Goal: Communication & Community: Answer question/provide support

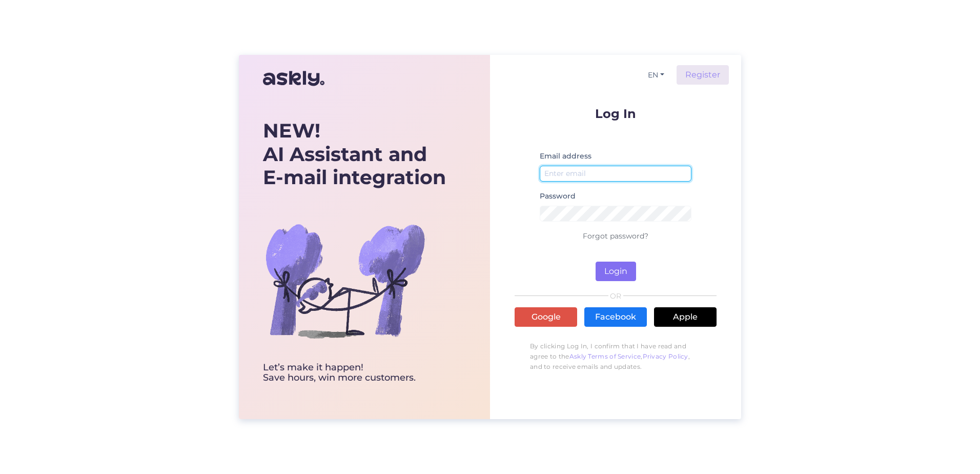
type input "[PERSON_NAME][EMAIL_ADDRESS][PERSON_NAME][DOMAIN_NAME]"
click at [629, 265] on button "Login" at bounding box center [616, 271] width 41 height 19
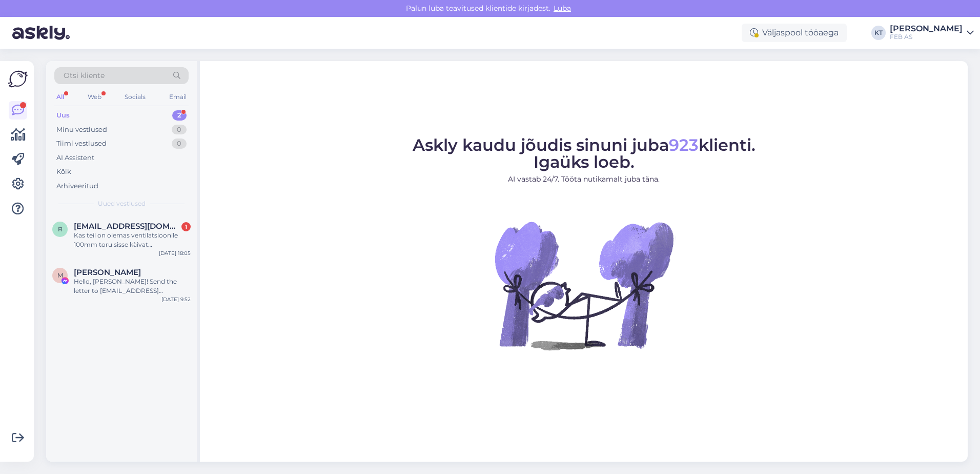
click at [114, 113] on div "Uus 2" at bounding box center [121, 115] width 134 height 14
click at [117, 225] on span "[EMAIL_ADDRESS][DOMAIN_NAME]" at bounding box center [127, 226] width 107 height 9
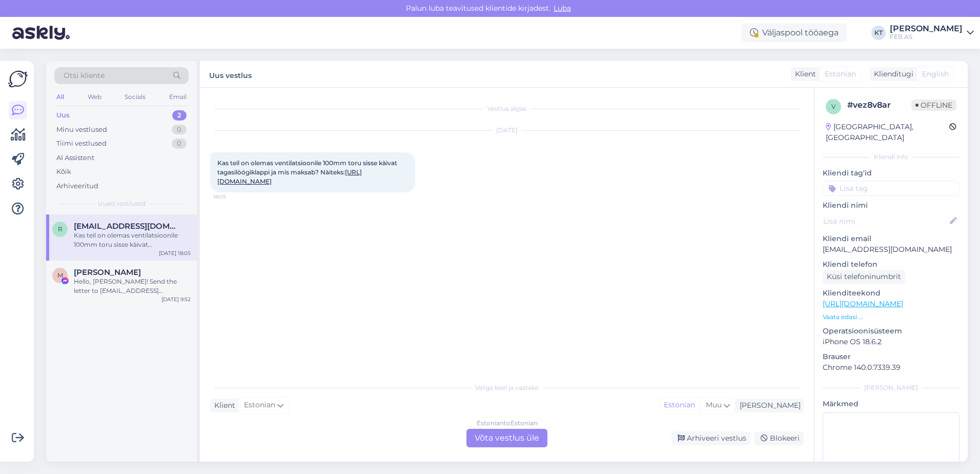
click at [514, 430] on div "Estonian to Estonian Võta vestlus üle" at bounding box center [507, 438] width 81 height 18
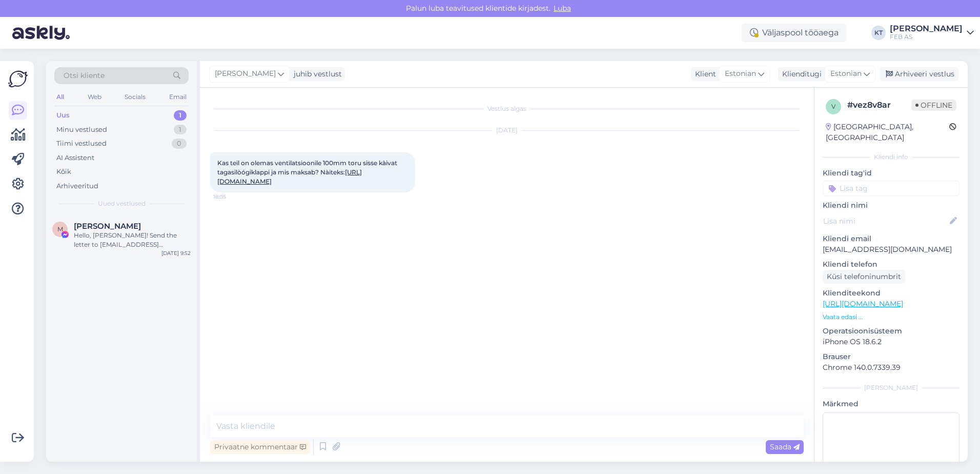
click at [302, 185] on link "[URL][DOMAIN_NAME]" at bounding box center [289, 176] width 145 height 17
click at [308, 430] on textarea at bounding box center [507, 426] width 594 height 22
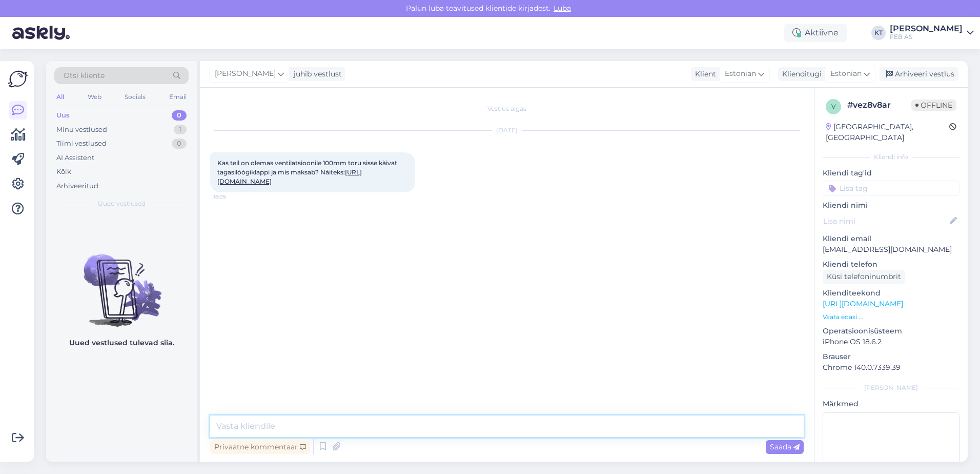
click at [295, 421] on textarea at bounding box center [507, 426] width 594 height 22
click at [419, 425] on textarea "Tere! [PERSON_NAME]" at bounding box center [507, 426] width 594 height 22
click at [410, 423] on textarea "Tere! Pakkuda oleks selline tagasilöögiklapp:" at bounding box center [507, 426] width 594 height 22
paste textarea "[URL][DOMAIN_NAME]"
click at [393, 424] on textarea "Tere! Pakkuda oleks selline tagasilöögiklapp: [URL][DOMAIN_NAME]." at bounding box center [507, 426] width 594 height 22
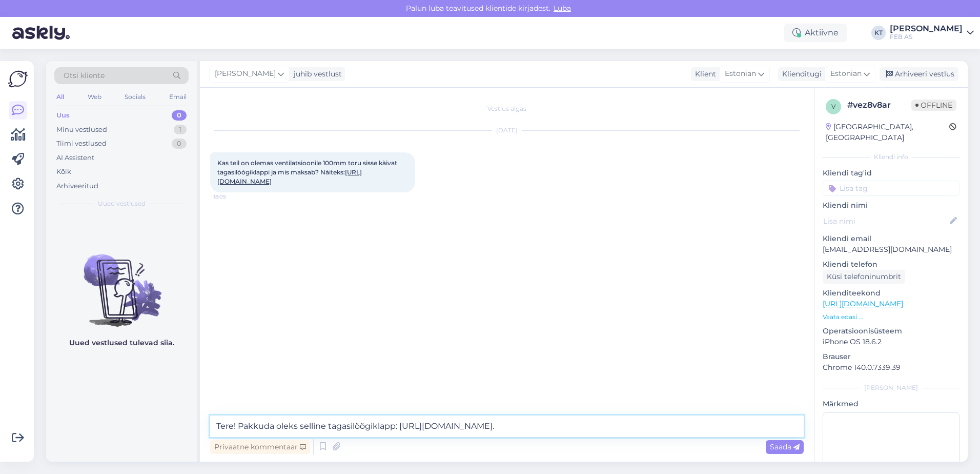
click at [394, 424] on textarea "Tere! Pakkuda oleks selline tagasilöögiklapp: [URL][DOMAIN_NAME]." at bounding box center [507, 426] width 594 height 22
click at [81, 132] on div "Minu vestlused" at bounding box center [81, 130] width 51 height 10
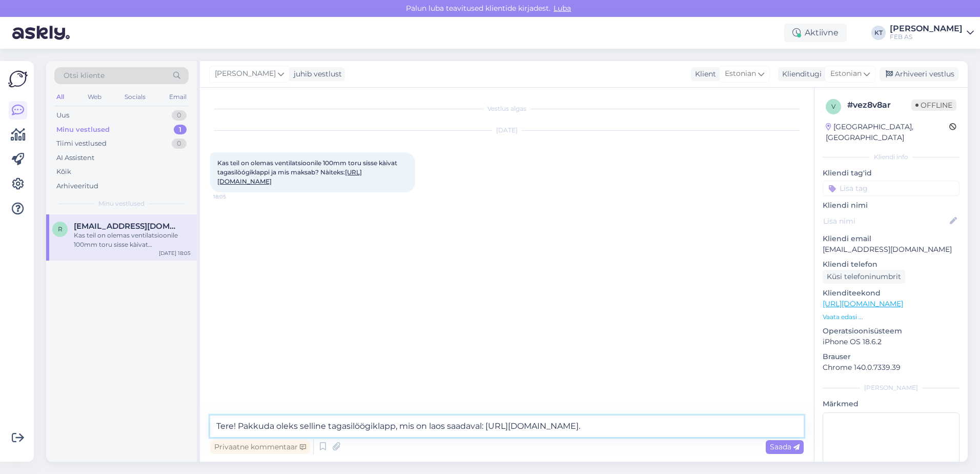
click at [303, 425] on textarea "Tere! Pakkuda oleks selline tagasilöögiklapp, mis on laos saadaval: [URL][DOMAI…" at bounding box center [507, 426] width 594 height 22
click at [782, 424] on textarea "Tere! Pakkuda oleks selline tagasilöögiklapp, mis on laos saadaval: [URL][DOMAI…" at bounding box center [507, 426] width 594 height 22
drag, startPoint x: 776, startPoint y: 426, endPoint x: 487, endPoint y: 434, distance: 289.3
click at [487, 434] on textarea "Tere! Pakkuda oleks selline tagasilöögiklapp, mis on laos saadaval: [URL][DOMAI…" at bounding box center [507, 426] width 594 height 22
click at [772, 419] on textarea "Tere! Pakkuda oleks selline tagasilöögiklapp, mis on laos saadaval: [URL][DOMAI…" at bounding box center [507, 426] width 594 height 22
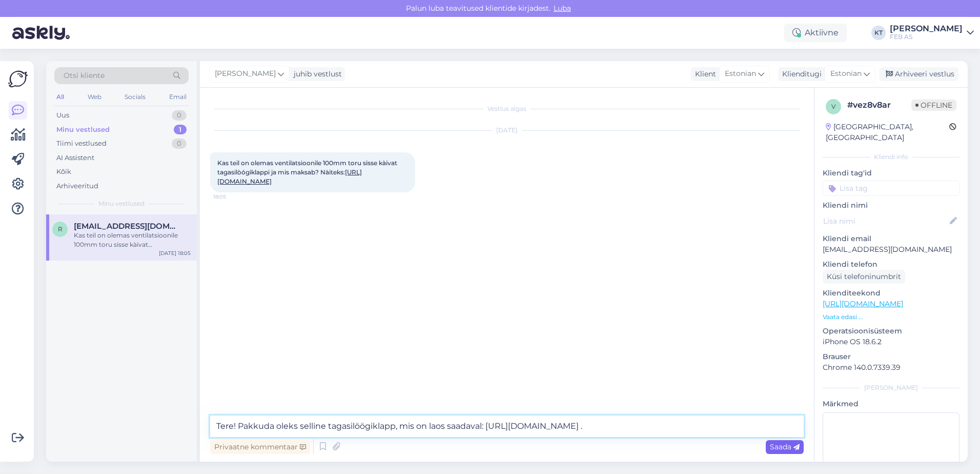
type textarea "Tere! Pakkuda oleks selline tagasilöögiklapp, mis on laos saadaval: [URL][DOMAI…"
click at [785, 448] on span "Saada" at bounding box center [785, 446] width 30 height 9
